Goal: Task Accomplishment & Management: Use online tool/utility

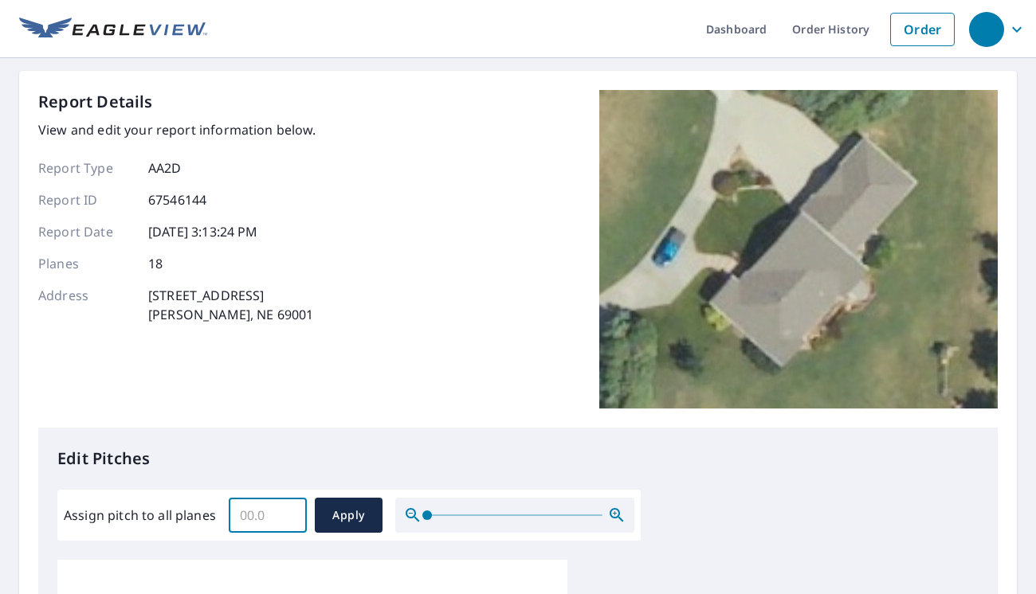
click at [264, 523] on input "Assign pitch to all planes" at bounding box center [268, 515] width 78 height 45
type input "6"
click at [338, 511] on span "Apply" at bounding box center [348, 516] width 42 height 20
type input "6"
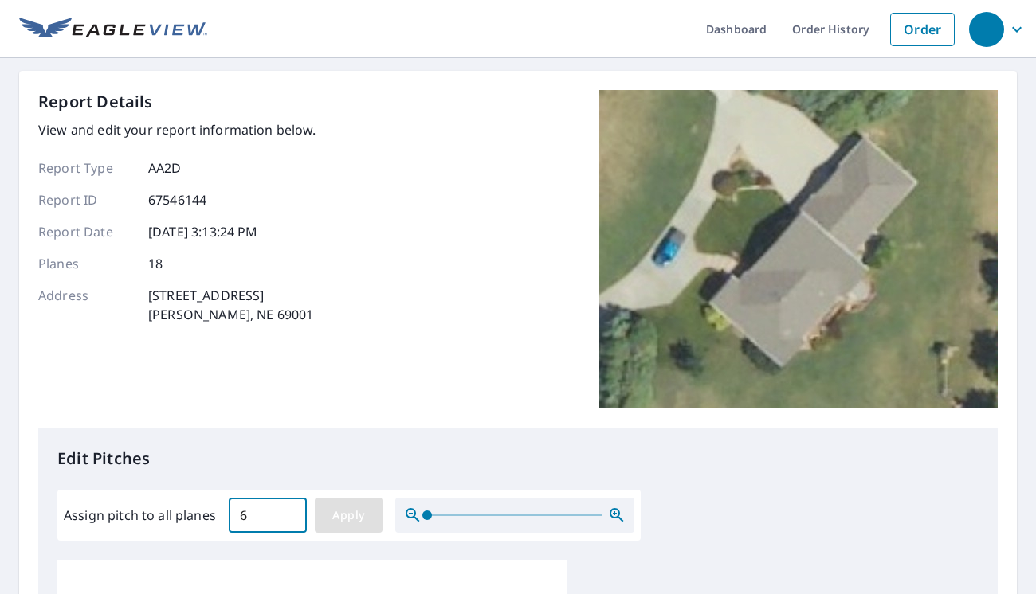
type input "6"
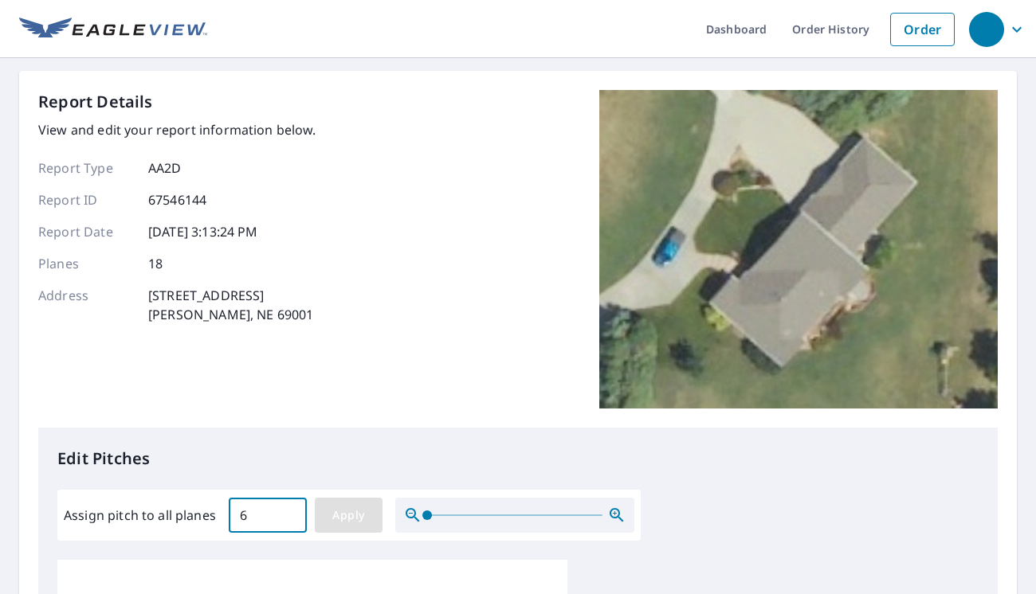
type input "6"
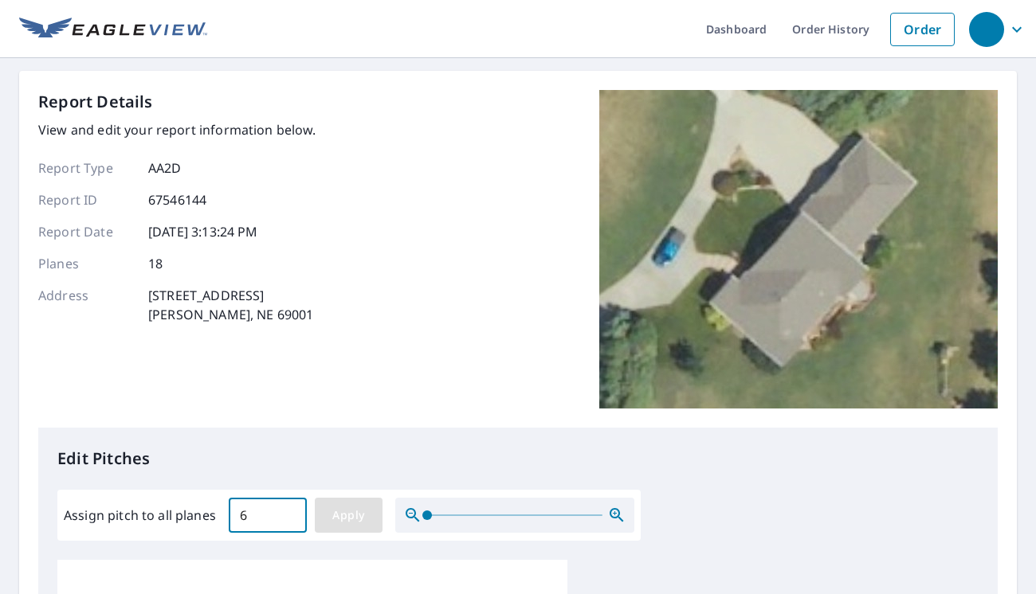
type input "6"
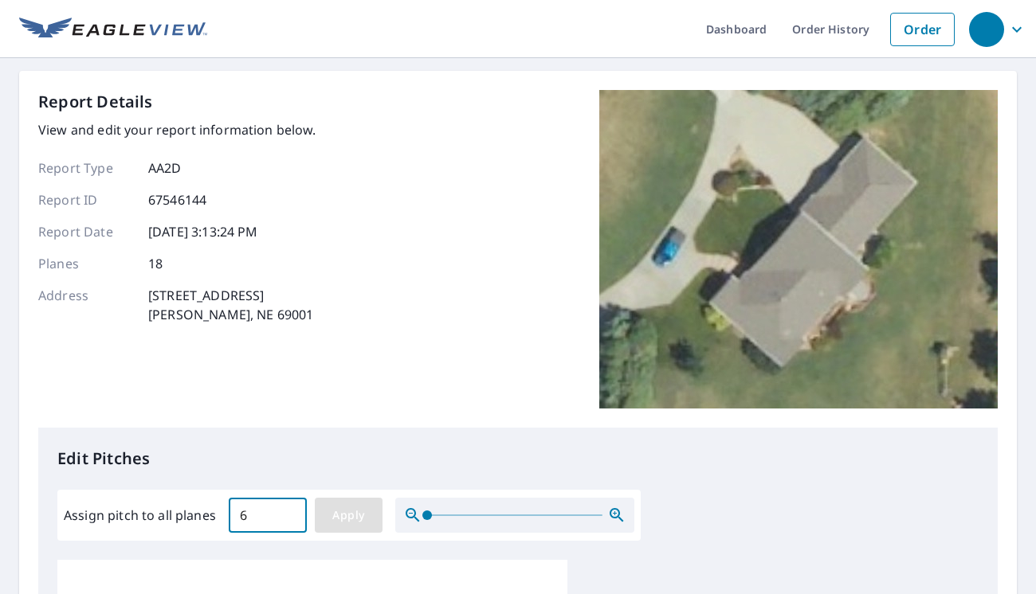
type input "6"
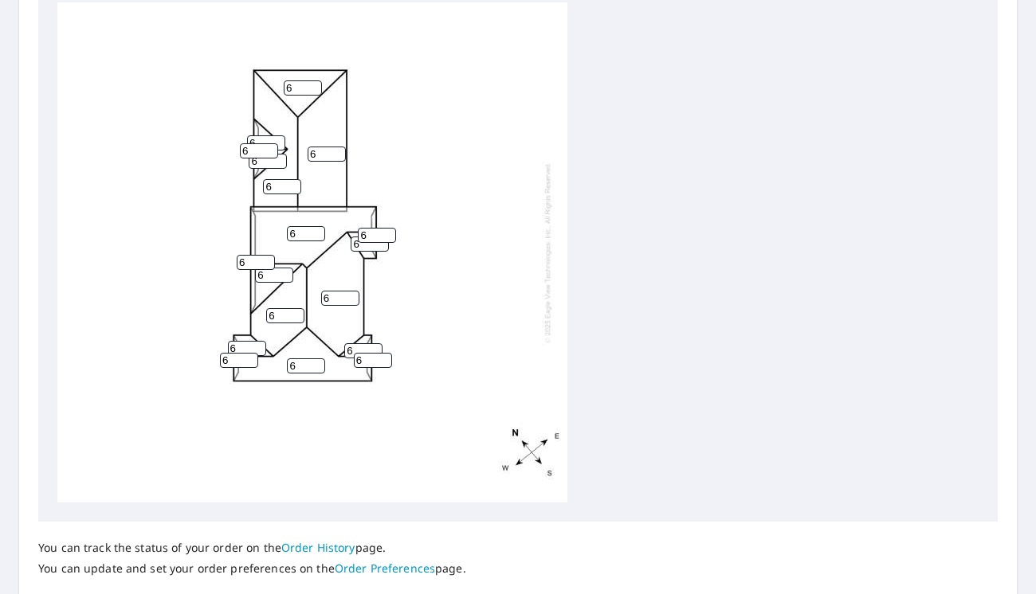
scroll to position [16, 0]
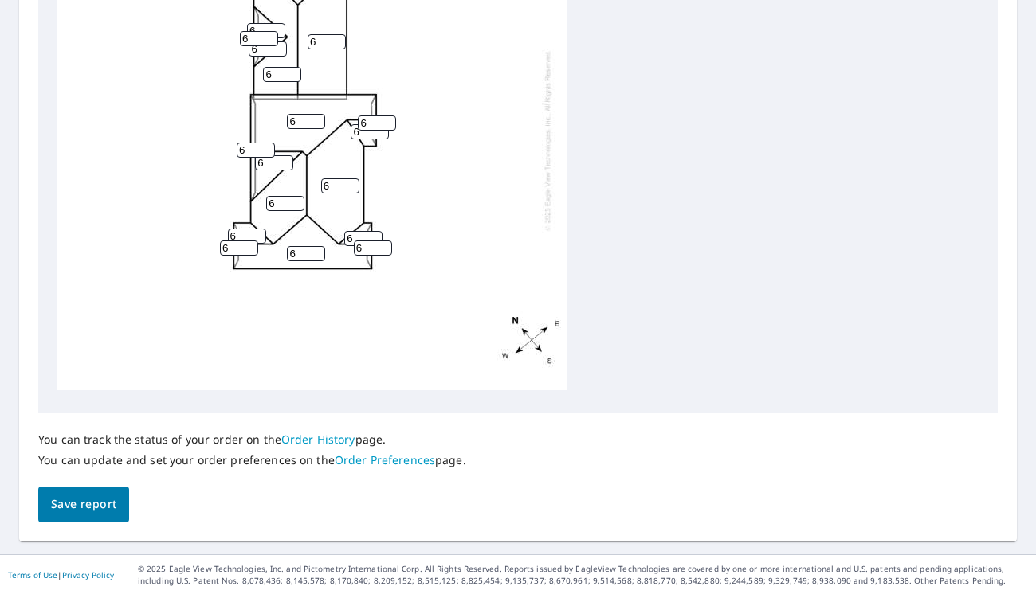
click at [114, 495] on span "Save report" at bounding box center [83, 505] width 65 height 20
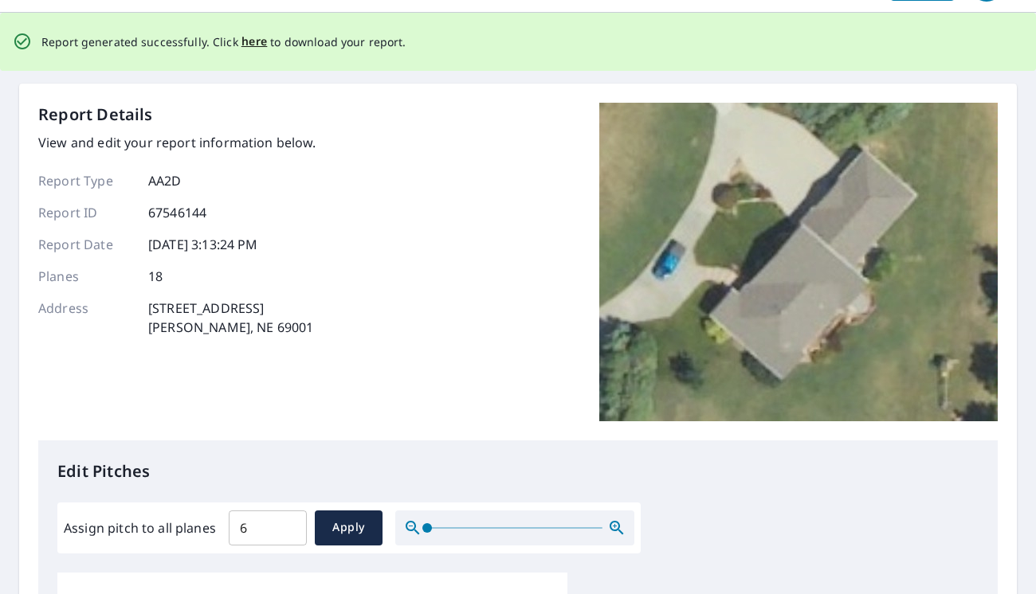
scroll to position [0, 0]
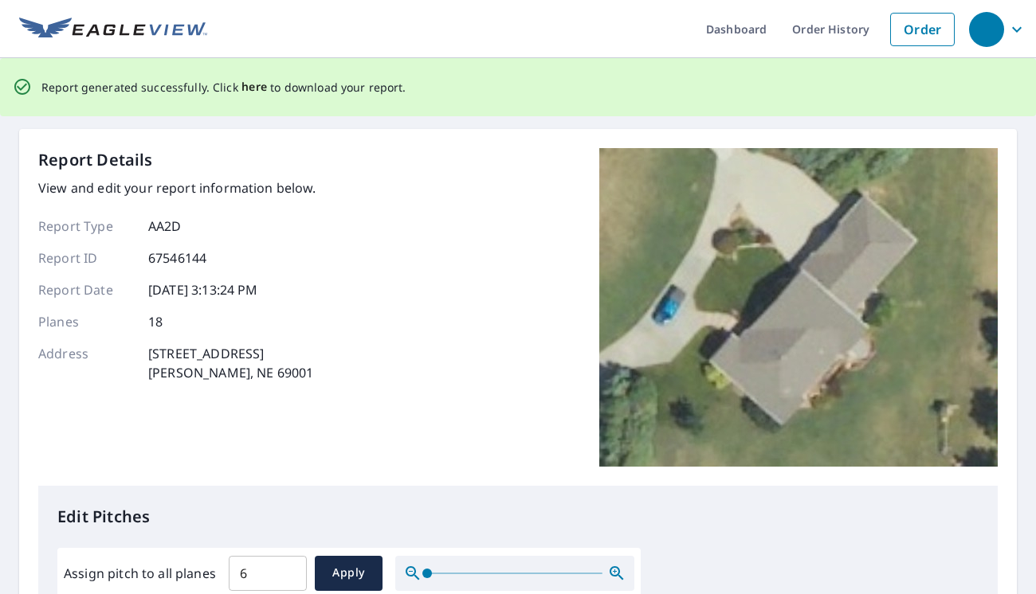
click at [252, 87] on span "here" at bounding box center [254, 87] width 26 height 20
